Goal: Transaction & Acquisition: Purchase product/service

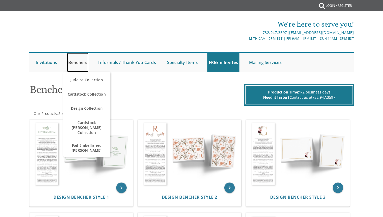
click at [81, 64] on link "Benchers" at bounding box center [78, 62] width 22 height 19
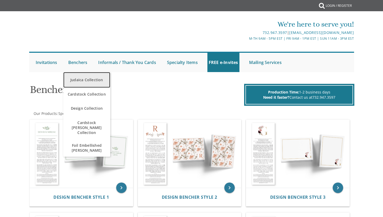
click at [79, 81] on link "Judaica Collection" at bounding box center [86, 80] width 47 height 16
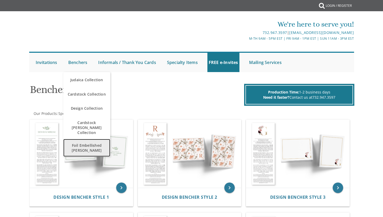
click at [86, 143] on span "Foil Embellished [PERSON_NAME]" at bounding box center [87, 147] width 44 height 15
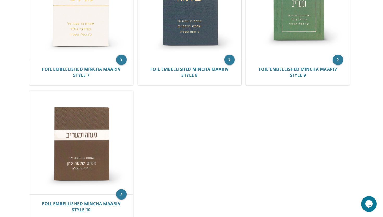
scroll to position [432, 0]
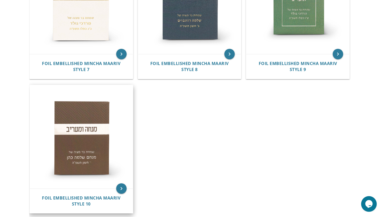
click at [96, 136] on img at bounding box center [81, 136] width 103 height 103
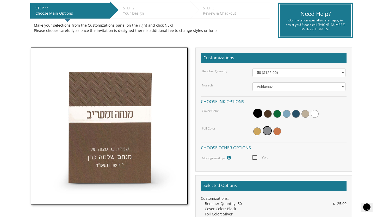
scroll to position [116, 0]
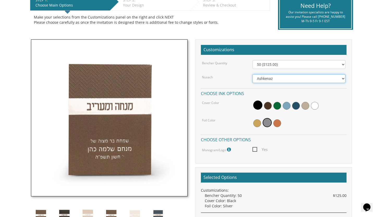
click at [301, 79] on select "Ashkenaz Edut Mizrach Sefard" at bounding box center [299, 78] width 93 height 9
select select "Edut Mizrach"
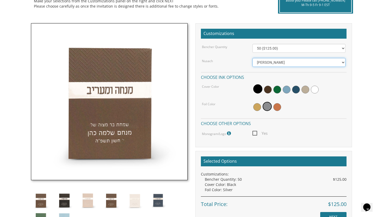
scroll to position [131, 0]
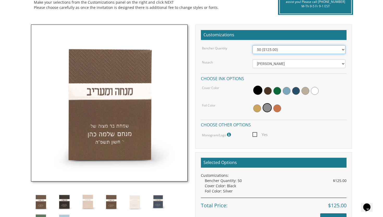
click at [319, 49] on select "50 ($125.00) 60 ($150.00) 70 ($175.00) 80 ($200.00) 90 ($225.00) 100 ($250.00) …" at bounding box center [299, 49] width 93 height 9
select select "60"
click at [366, 52] on body "My Cart {{shoppingcart.totalQuantityDisplay}} Total: {{shoppingcart.subtotal}} …" at bounding box center [191, 130] width 383 height 523
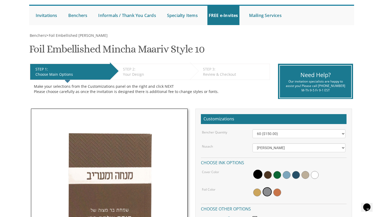
scroll to position [50, 0]
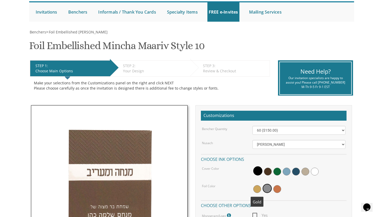
click at [256, 189] on span at bounding box center [257, 189] width 8 height 8
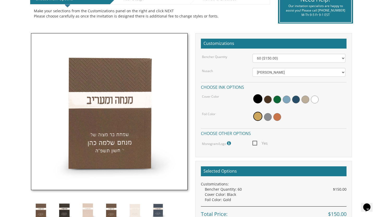
scroll to position [123, 0]
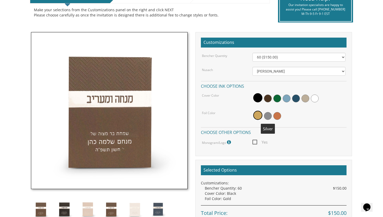
click at [268, 112] on span at bounding box center [268, 116] width 8 height 8
click at [276, 117] on span at bounding box center [277, 116] width 8 height 8
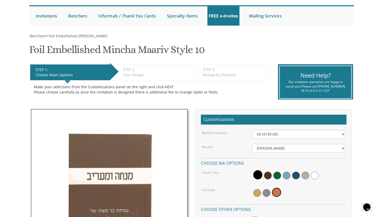
scroll to position [44, 0]
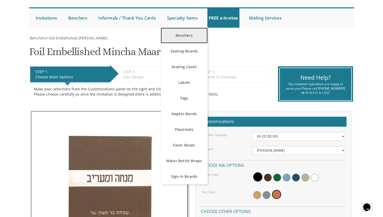
click at [177, 35] on link "Benchers" at bounding box center [184, 36] width 47 height 16
